Goal: Entertainment & Leisure: Consume media (video, audio)

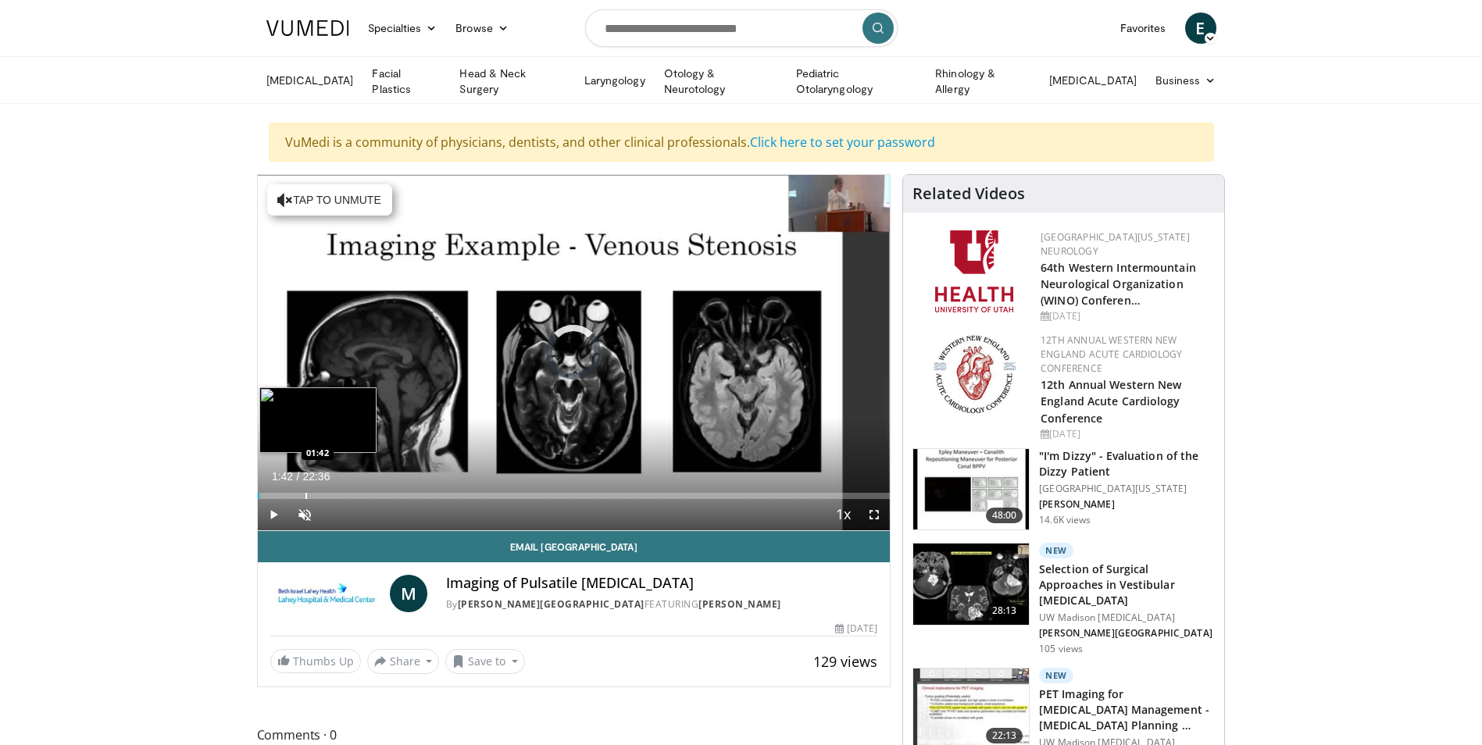
click at [305, 493] on div "Loaded : 0.00% 00:04 01:42" at bounding box center [574, 496] width 633 height 6
click at [365, 489] on div "Loaded : 12.43% 01:43 03:51" at bounding box center [574, 491] width 633 height 15
click at [315, 493] on div "Progress Bar" at bounding box center [316, 496] width 2 height 6
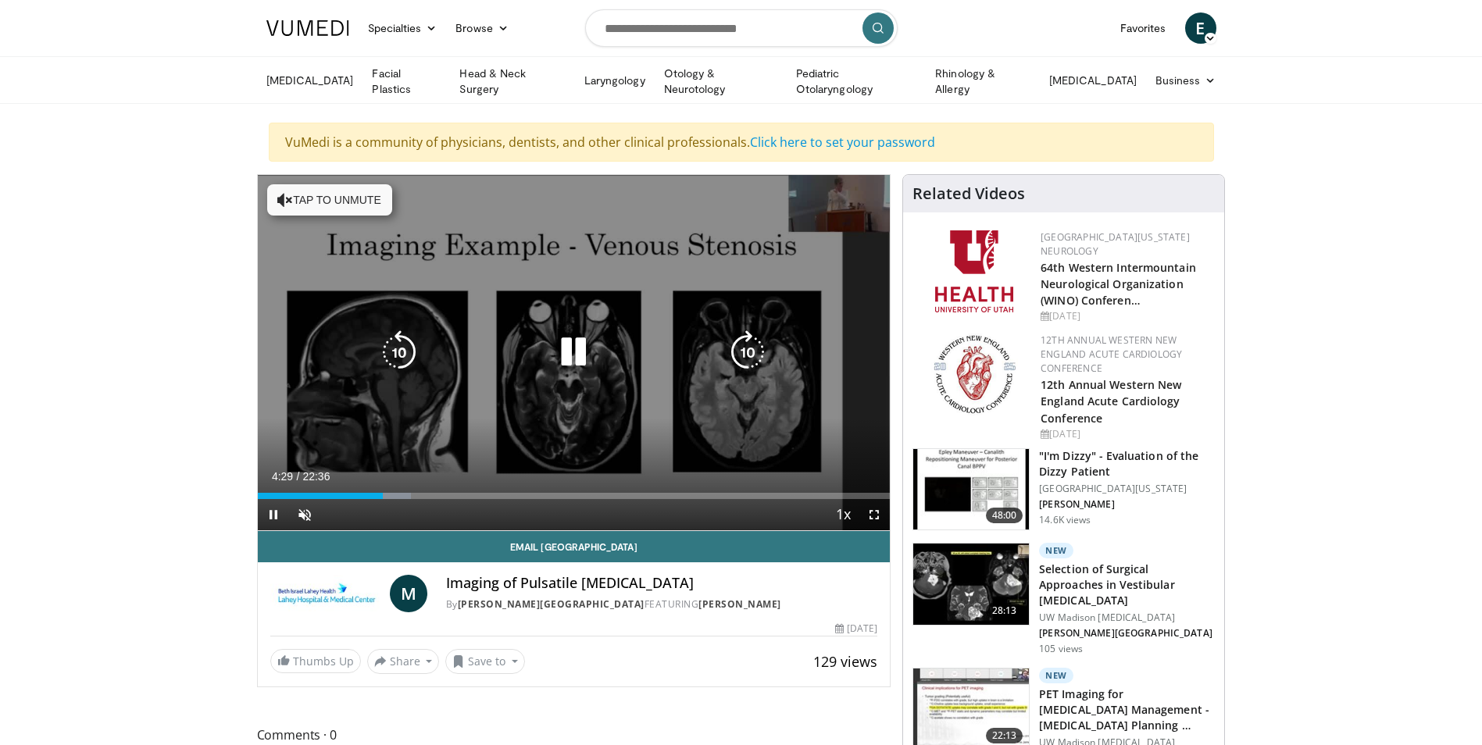
click at [558, 344] on icon "Video Player" at bounding box center [574, 352] width 44 height 44
